Goal: Find specific page/section: Find specific page/section

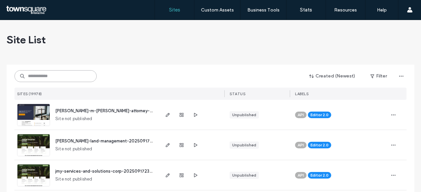
click at [55, 77] on input at bounding box center [55, 76] width 82 height 12
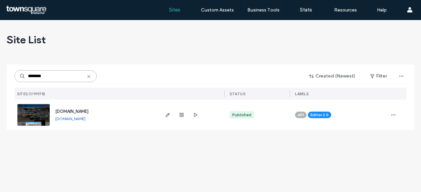
type input "********"
click at [80, 111] on span "[DOMAIN_NAME]" at bounding box center [71, 111] width 33 height 5
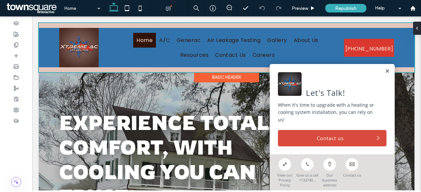
click at [273, 39] on div at bounding box center [226, 47] width 375 height 49
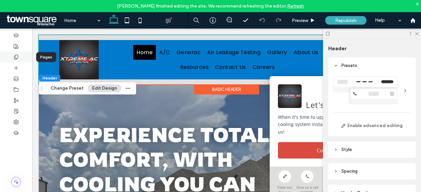
click at [21, 54] on div at bounding box center [16, 57] width 32 height 11
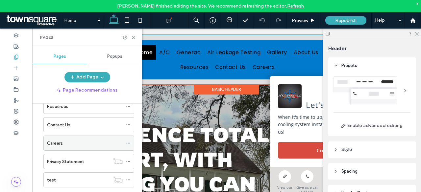
scroll to position [61, 0]
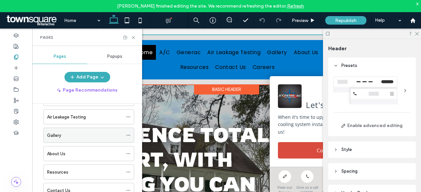
click at [65, 134] on div "Gallery" at bounding box center [85, 135] width 76 height 7
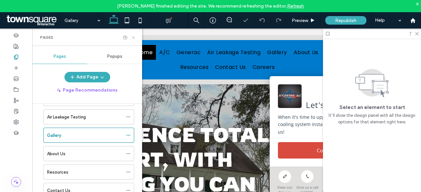
click at [133, 37] on use at bounding box center [133, 37] width 3 height 3
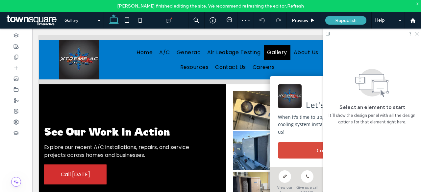
click at [416, 32] on icon at bounding box center [416, 33] width 4 height 4
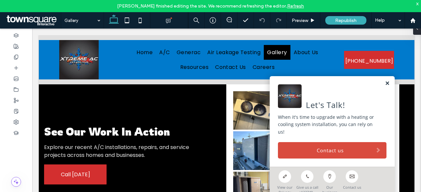
click at [384, 86] on link at bounding box center [386, 84] width 5 height 6
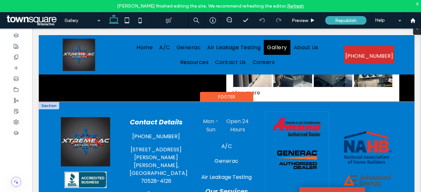
scroll to position [37, 0]
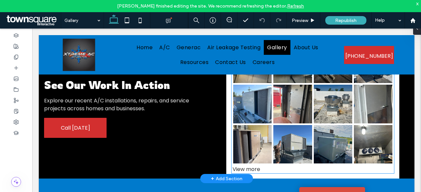
click at [331, 140] on link at bounding box center [332, 144] width 38 height 38
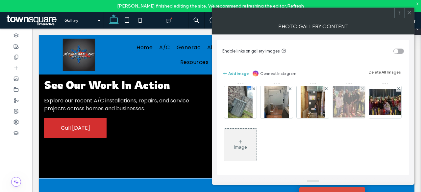
scroll to position [383, 0]
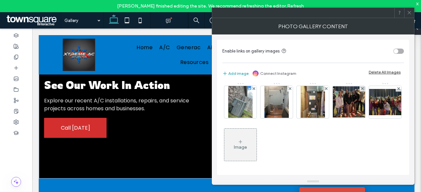
click at [240, 146] on div "Image" at bounding box center [240, 148] width 13 height 6
